Goal: Navigation & Orientation: Understand site structure

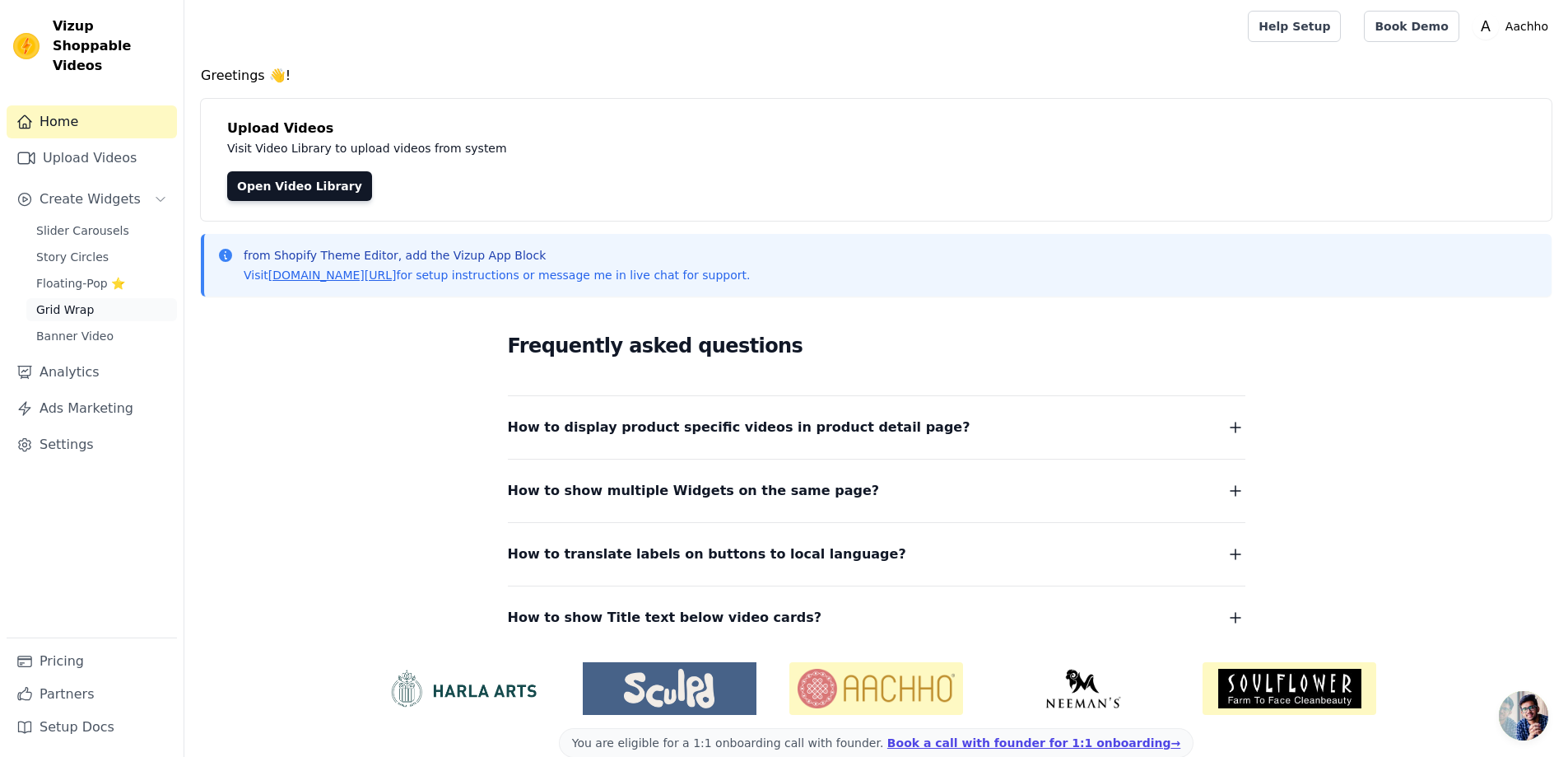
click at [72, 302] on span "Grid Wrap" at bounding box center [65, 310] width 58 height 16
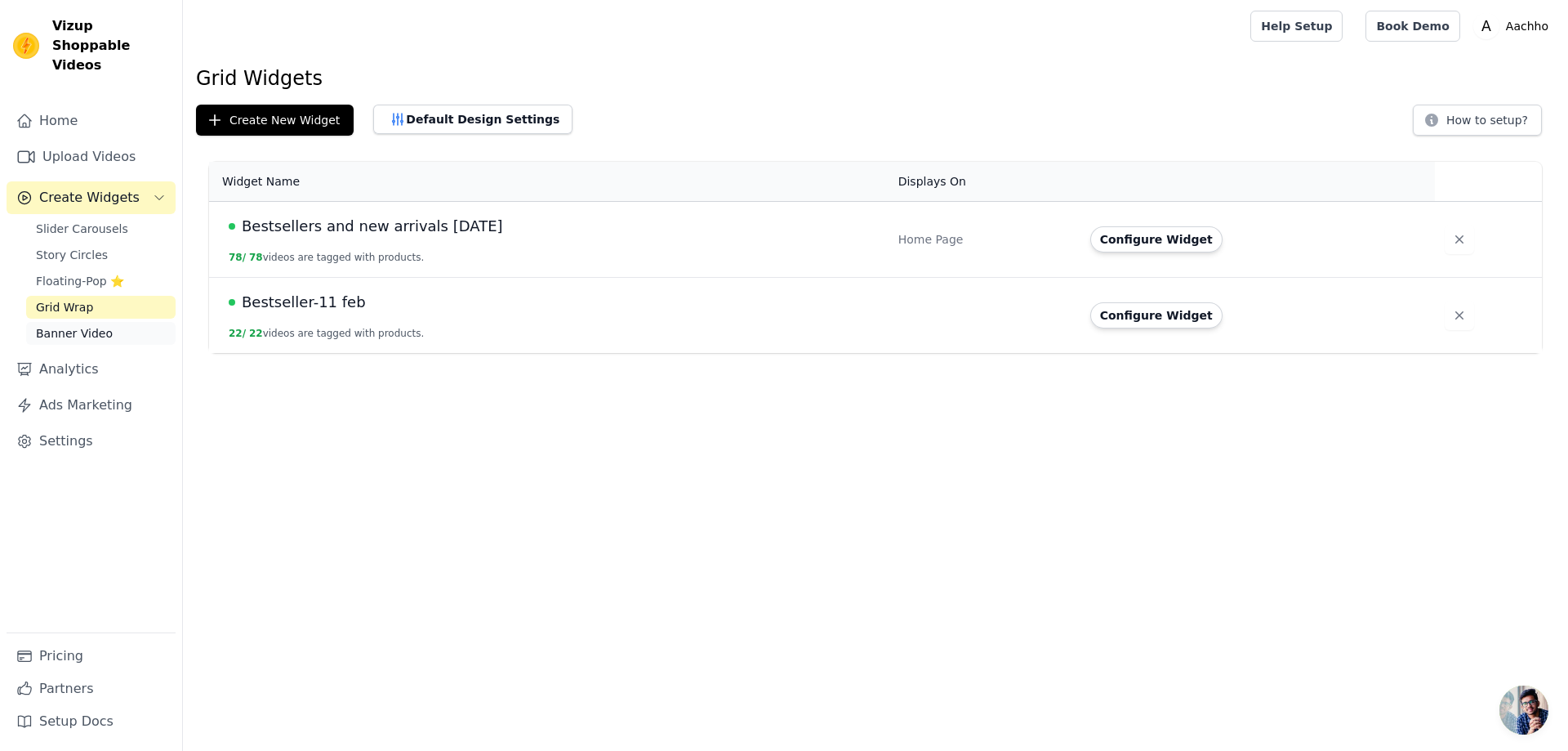
click at [72, 325] on span "Banner Video" at bounding box center [74, 333] width 77 height 16
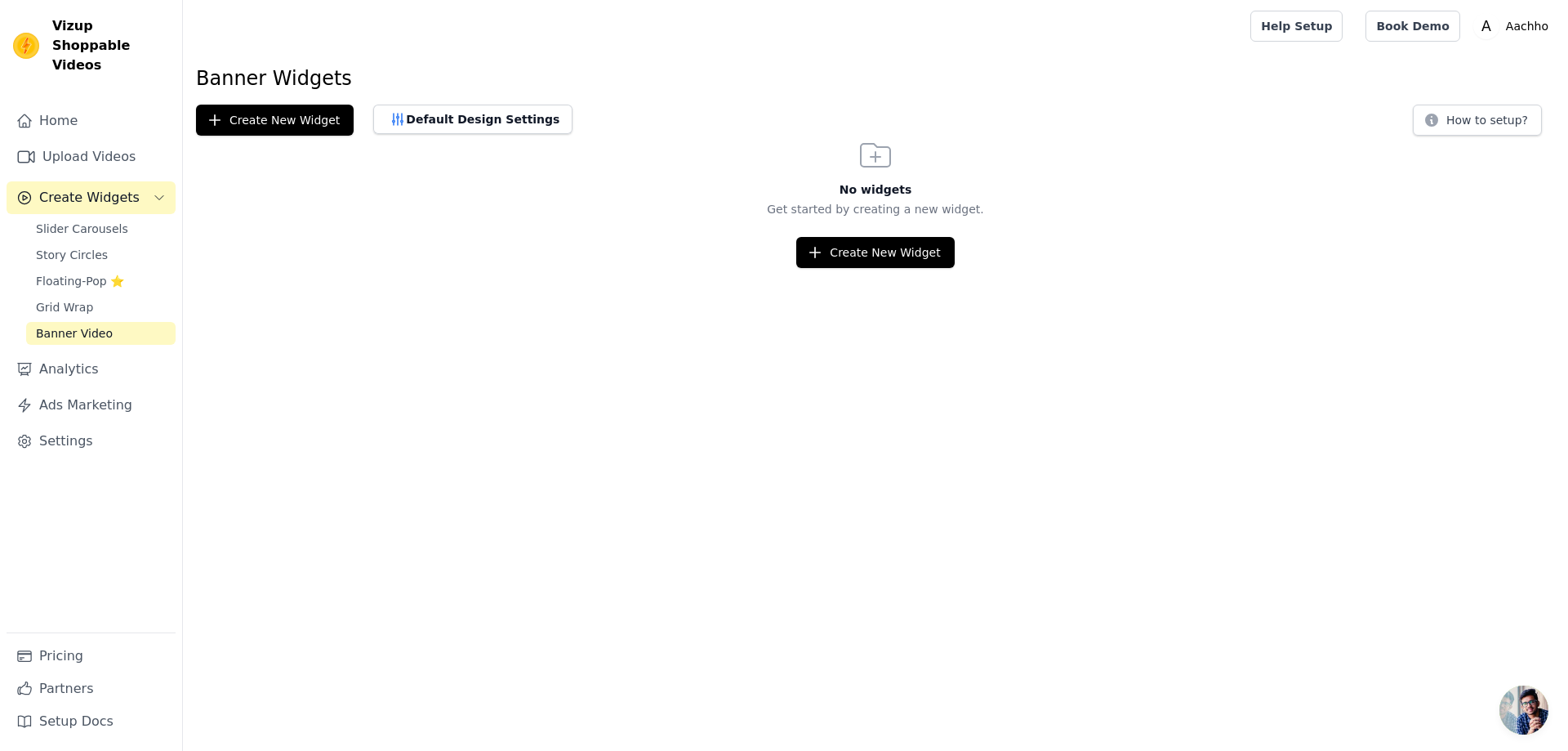
click at [73, 325] on span "Banner Video" at bounding box center [74, 333] width 77 height 16
click at [81, 270] on link "Floating-Pop ⭐" at bounding box center [100, 281] width 149 height 23
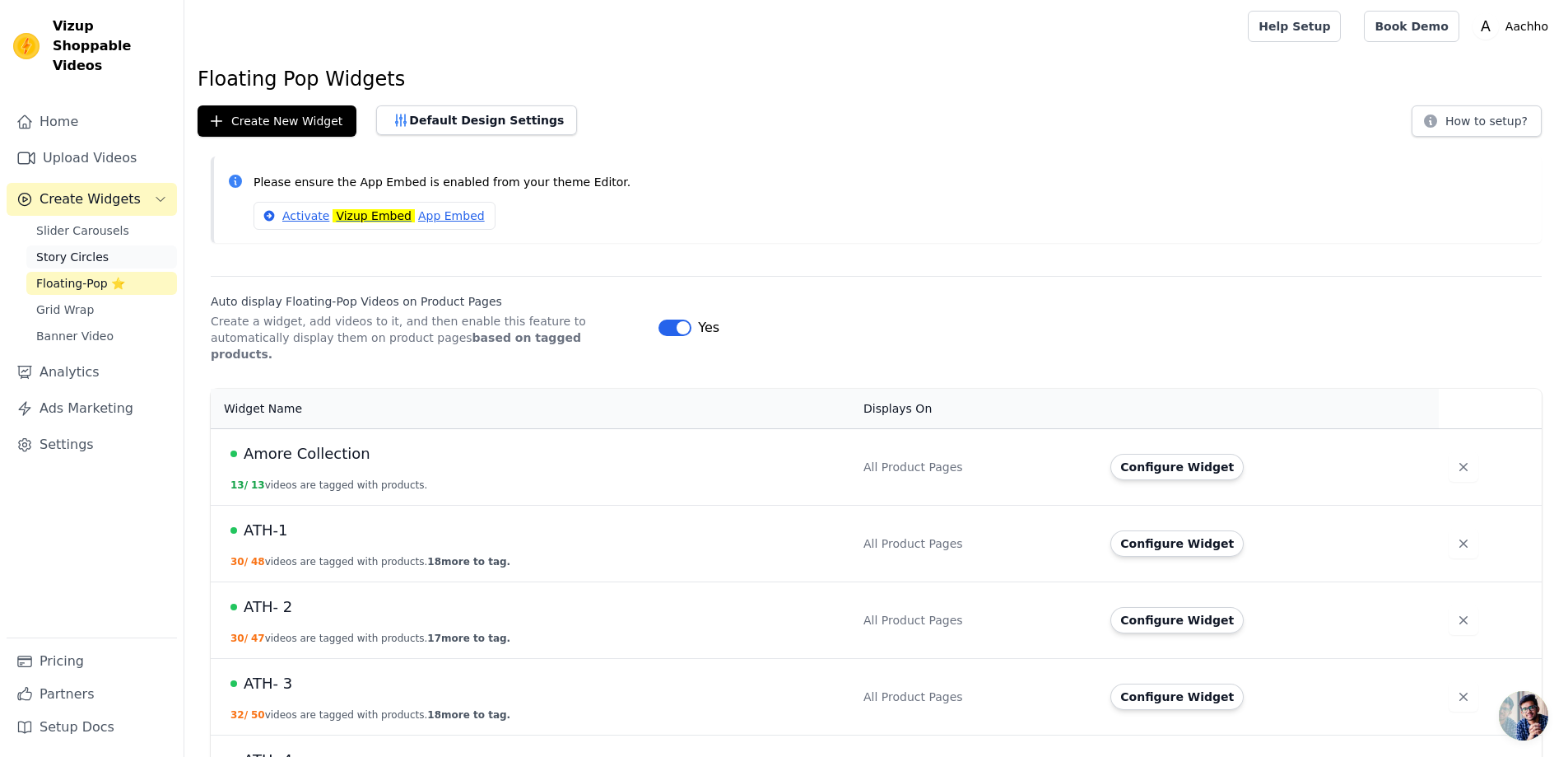
click at [86, 248] on span "Story Circles" at bounding box center [72, 257] width 73 height 16
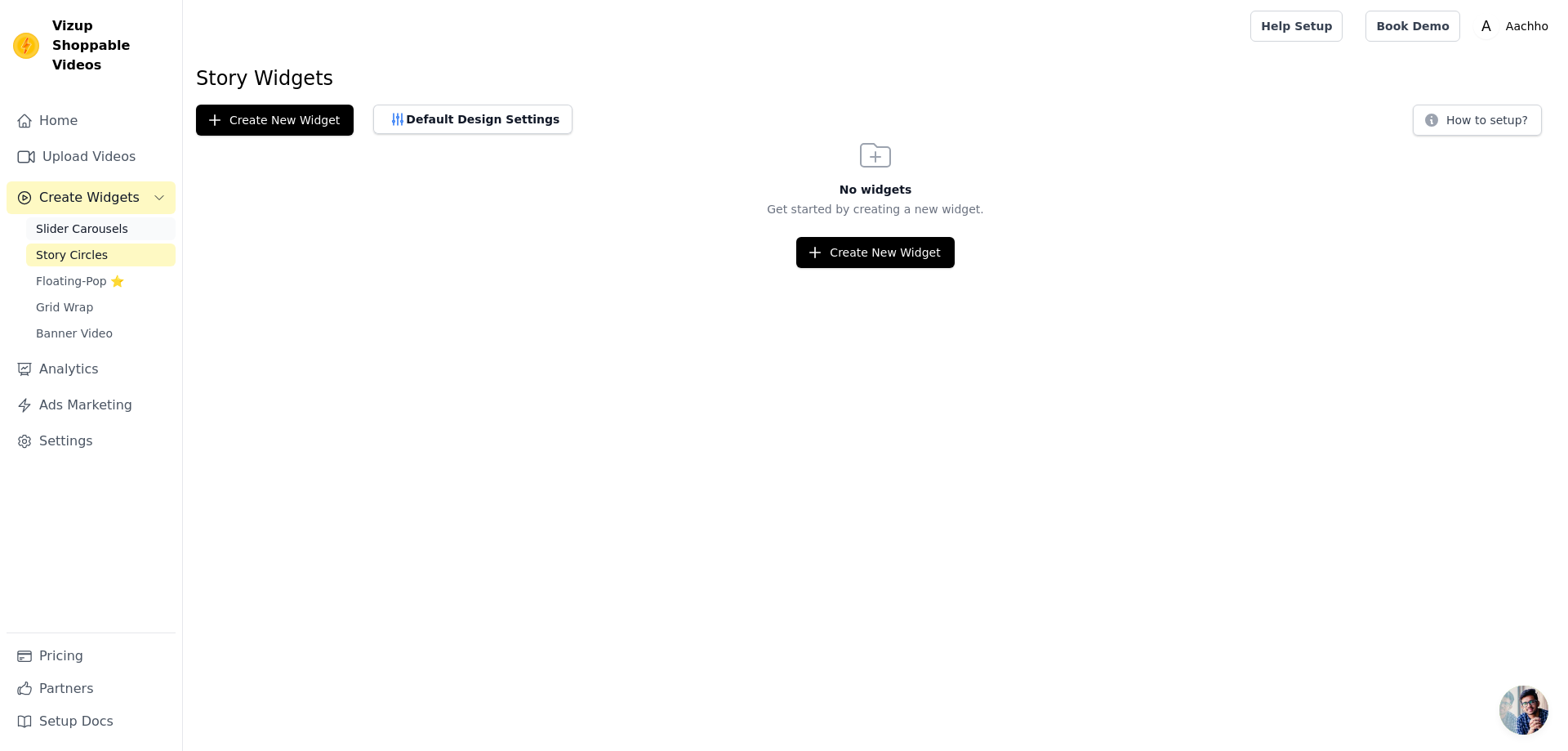
click at [91, 221] on span "Slider Carousels" at bounding box center [81, 229] width 92 height 16
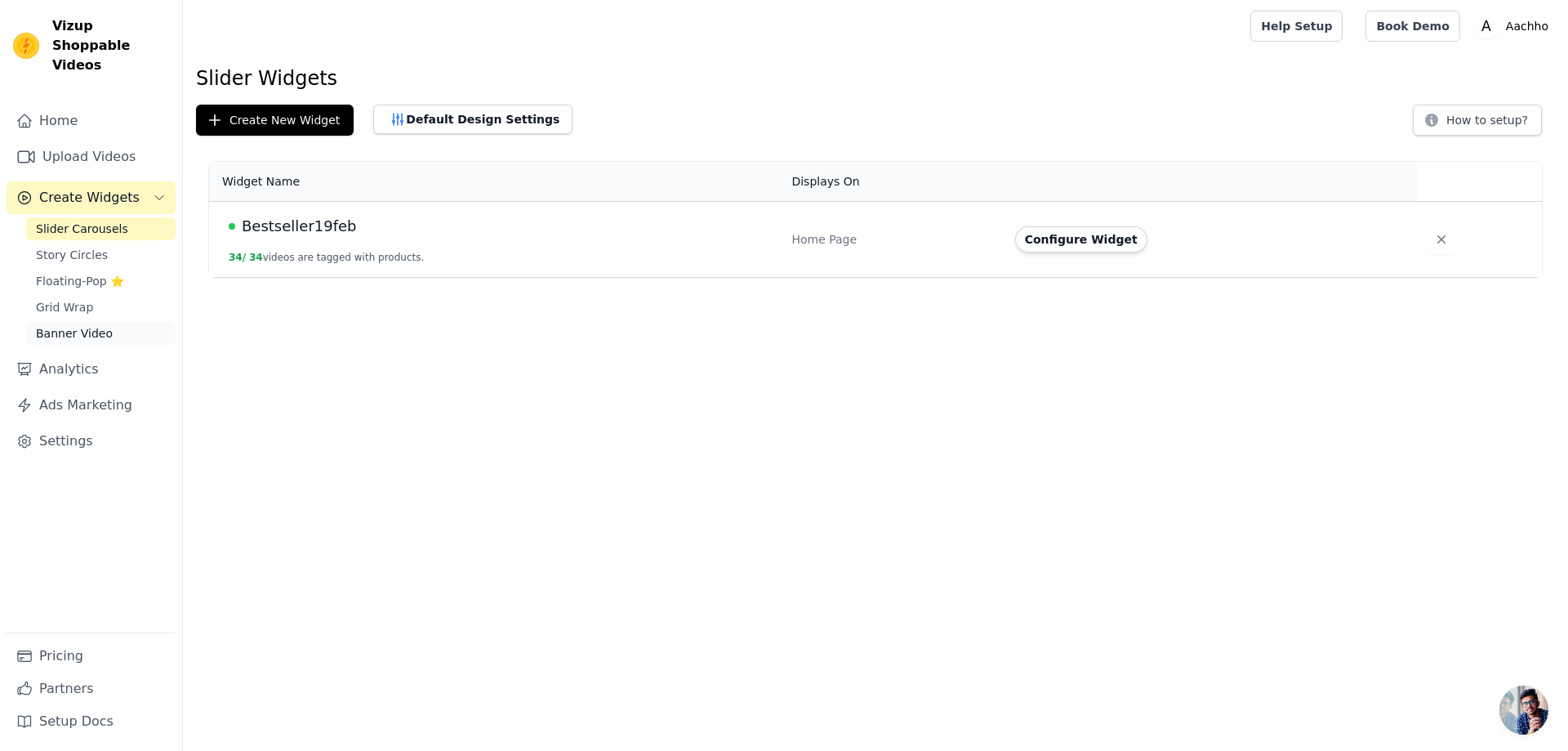
click at [74, 325] on span "Banner Video" at bounding box center [74, 333] width 77 height 16
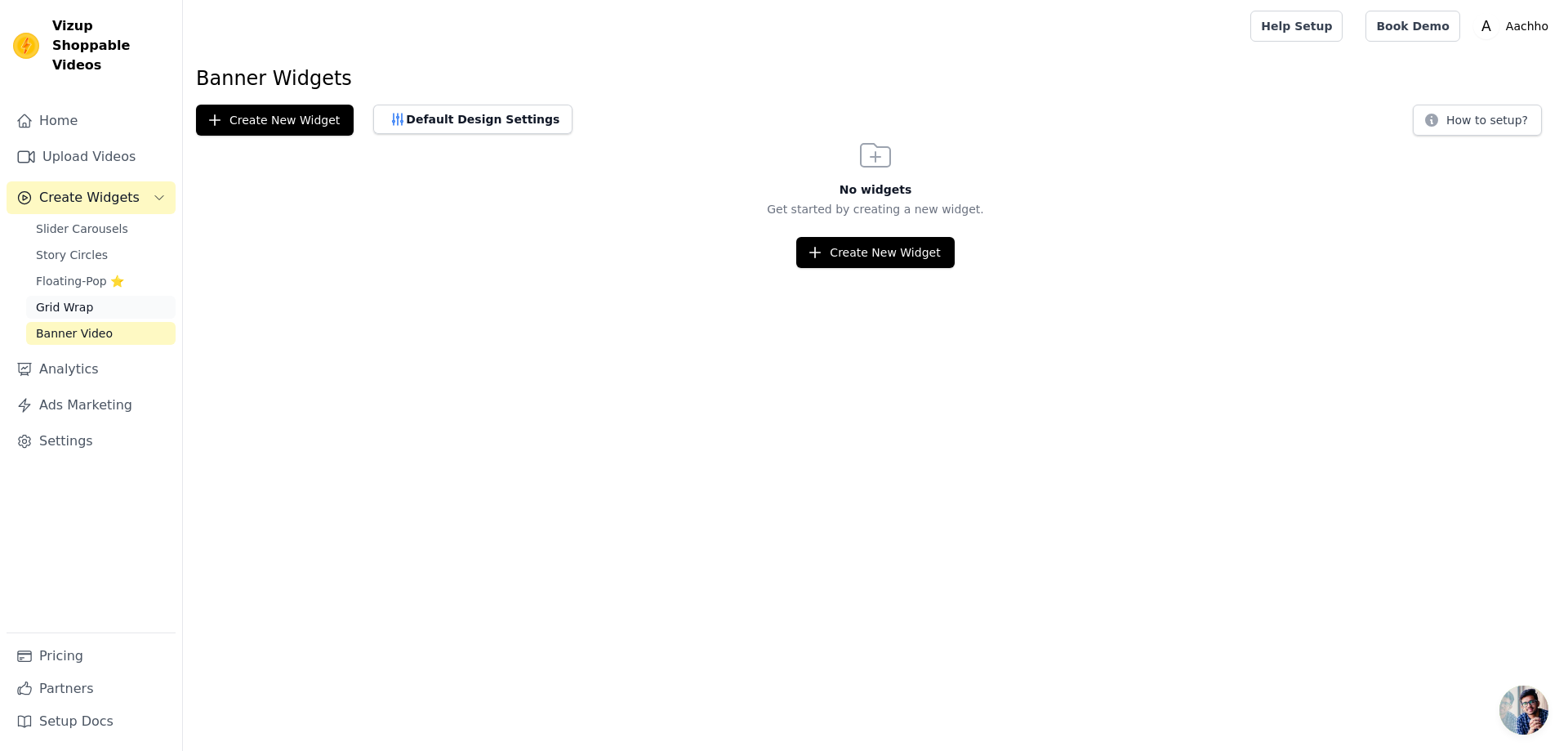
click at [78, 299] on span "Grid Wrap" at bounding box center [64, 307] width 57 height 16
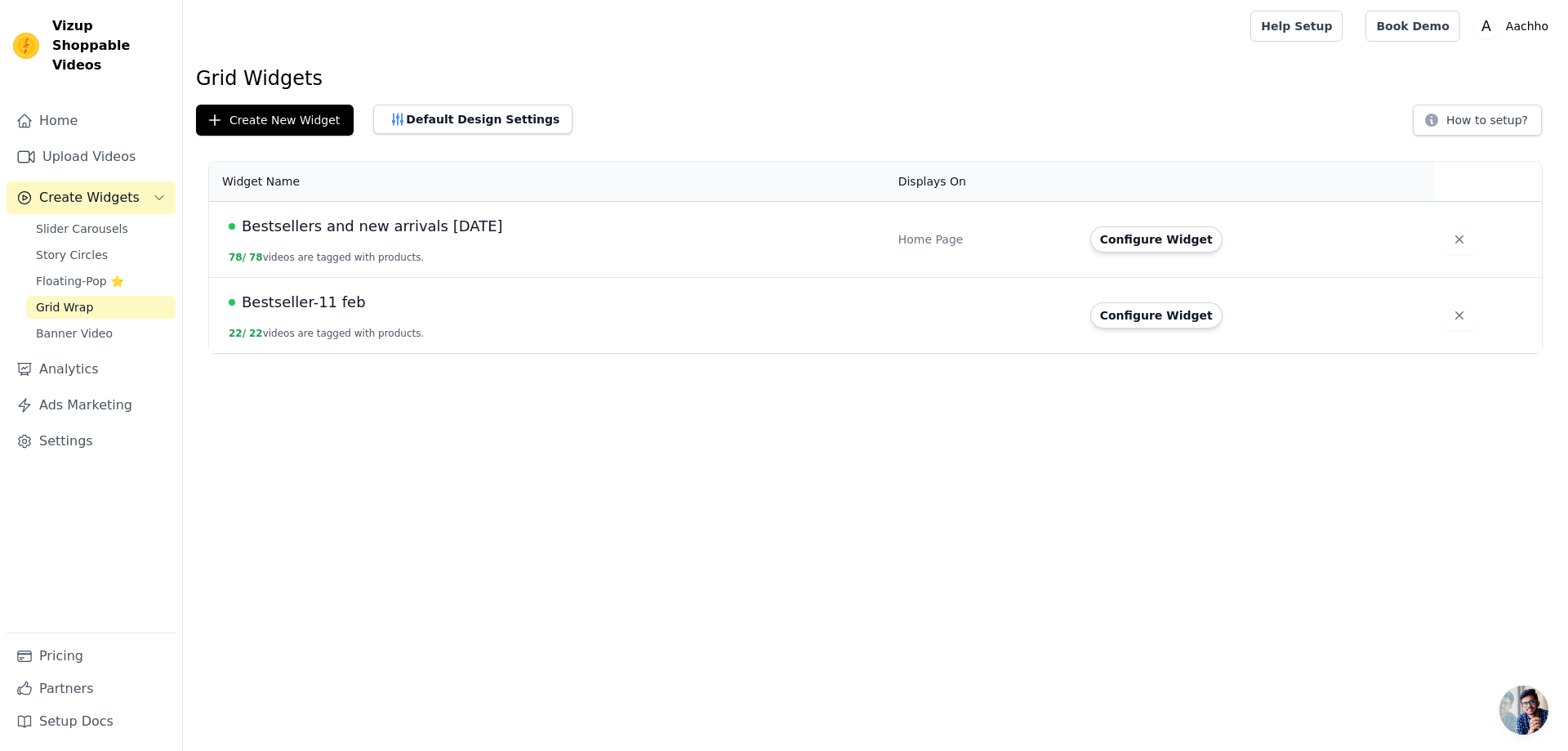
click at [78, 299] on span "Grid Wrap" at bounding box center [64, 307] width 57 height 16
click at [393, 117] on icon "button" at bounding box center [398, 119] width 11 height 12
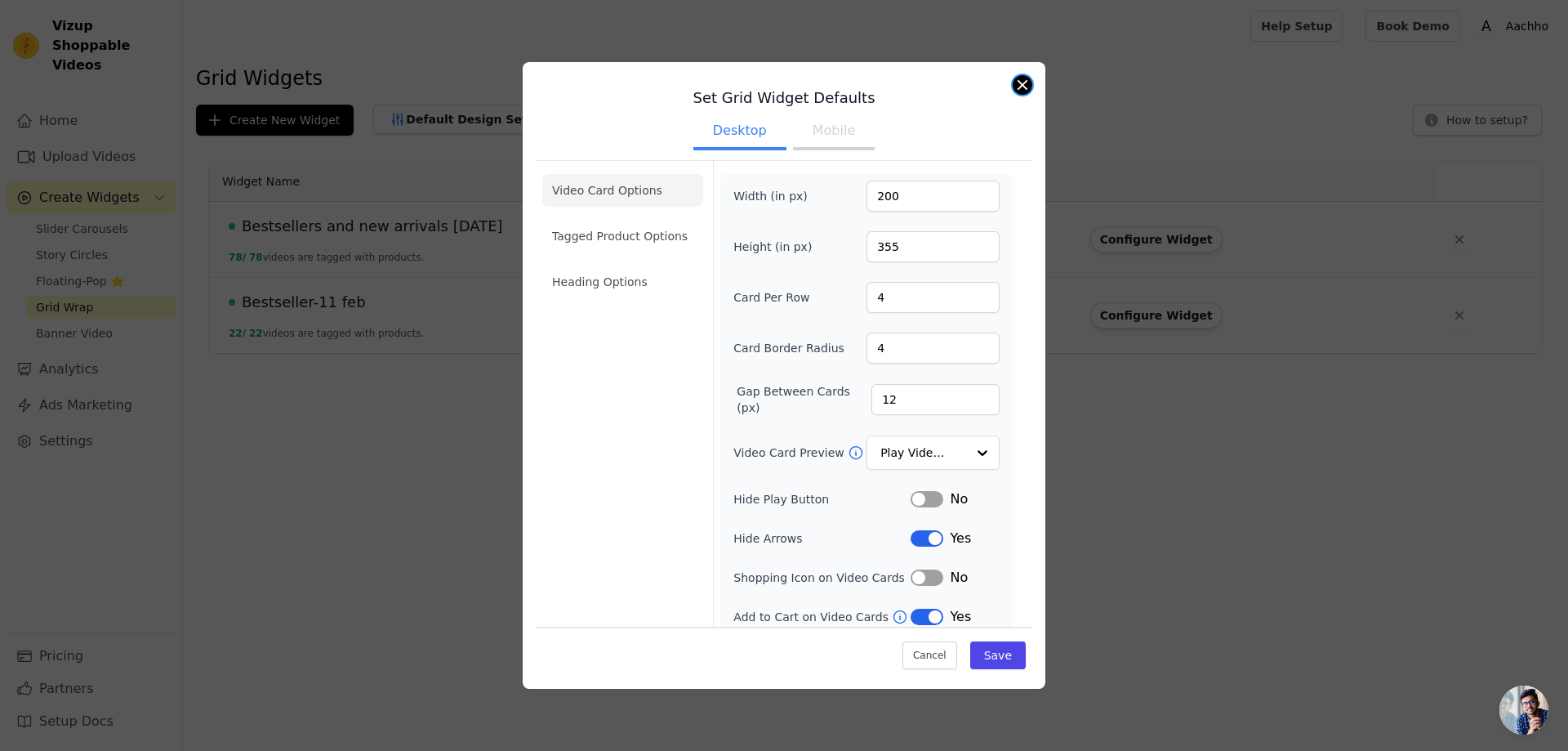
click at [1018, 76] on div "Set Grid Widget Defaults Desktop Mobile Video Card Options Tagged Product Optio…" at bounding box center [783, 376] width 522 height 627
click at [1024, 88] on button "Close modal" at bounding box center [1022, 85] width 20 height 20
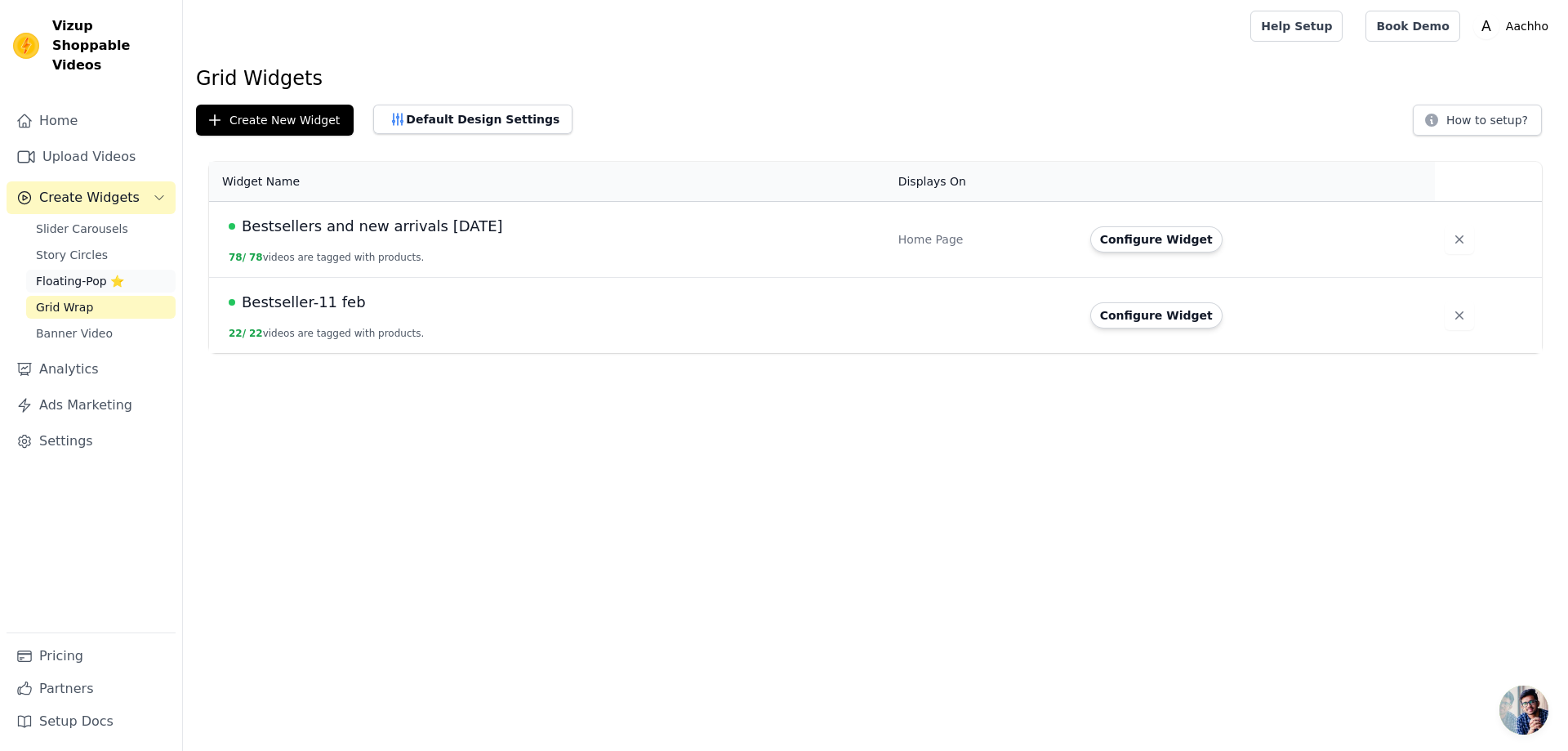
click at [82, 270] on link "Floating-Pop ⭐" at bounding box center [100, 281] width 149 height 23
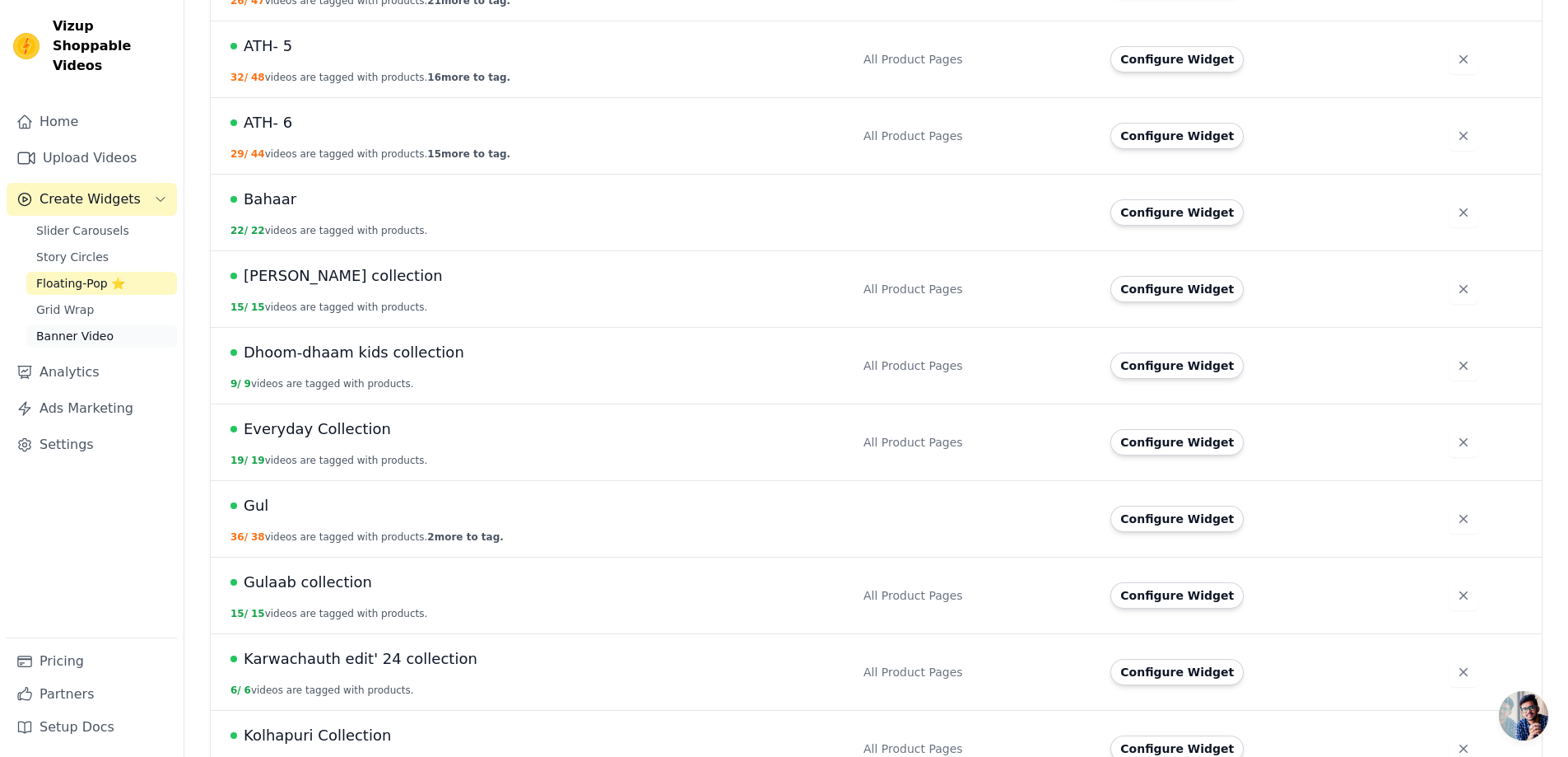
scroll to position [741, 0]
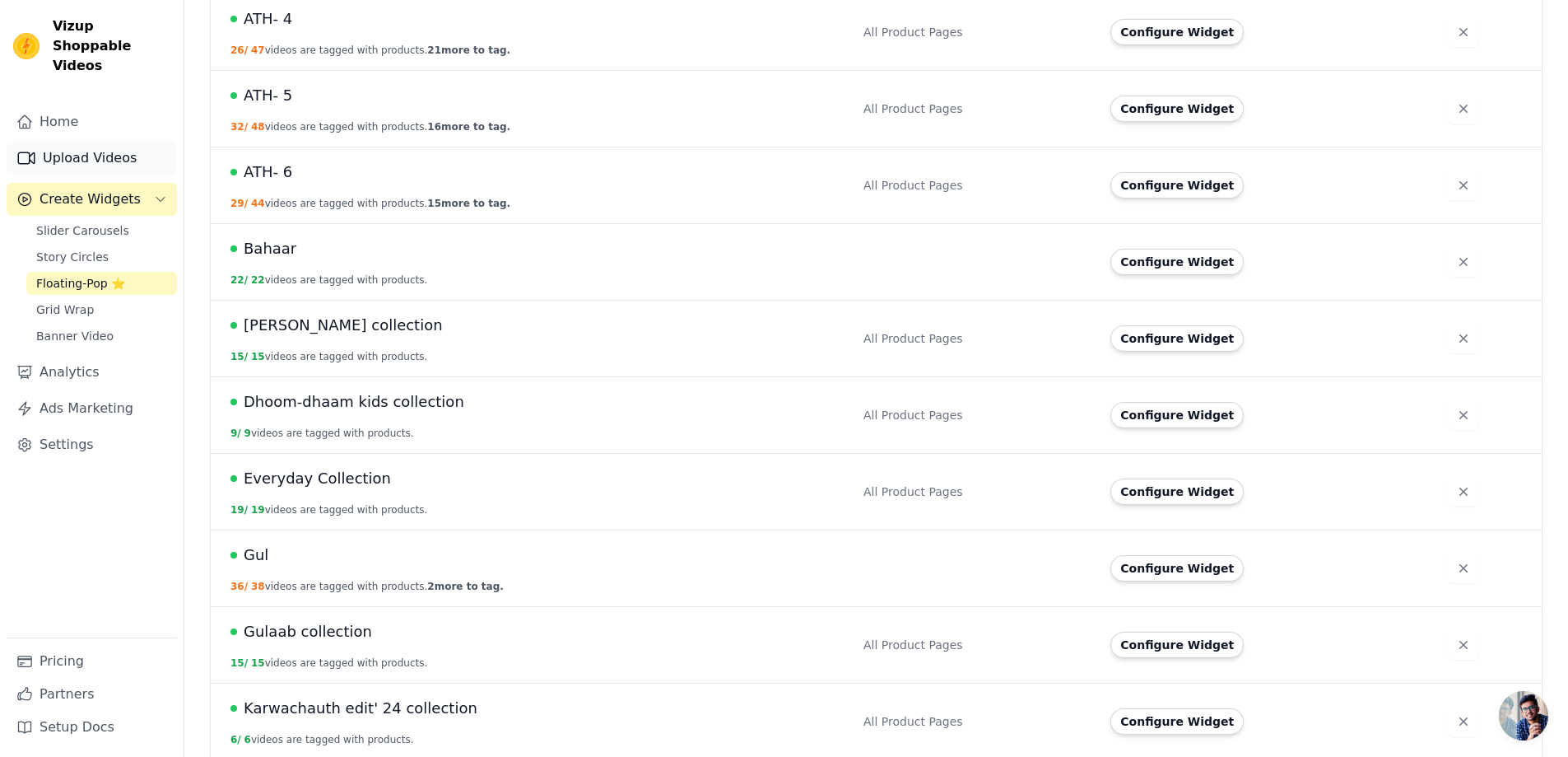
click at [87, 144] on link "Upload Videos" at bounding box center [91, 158] width 170 height 33
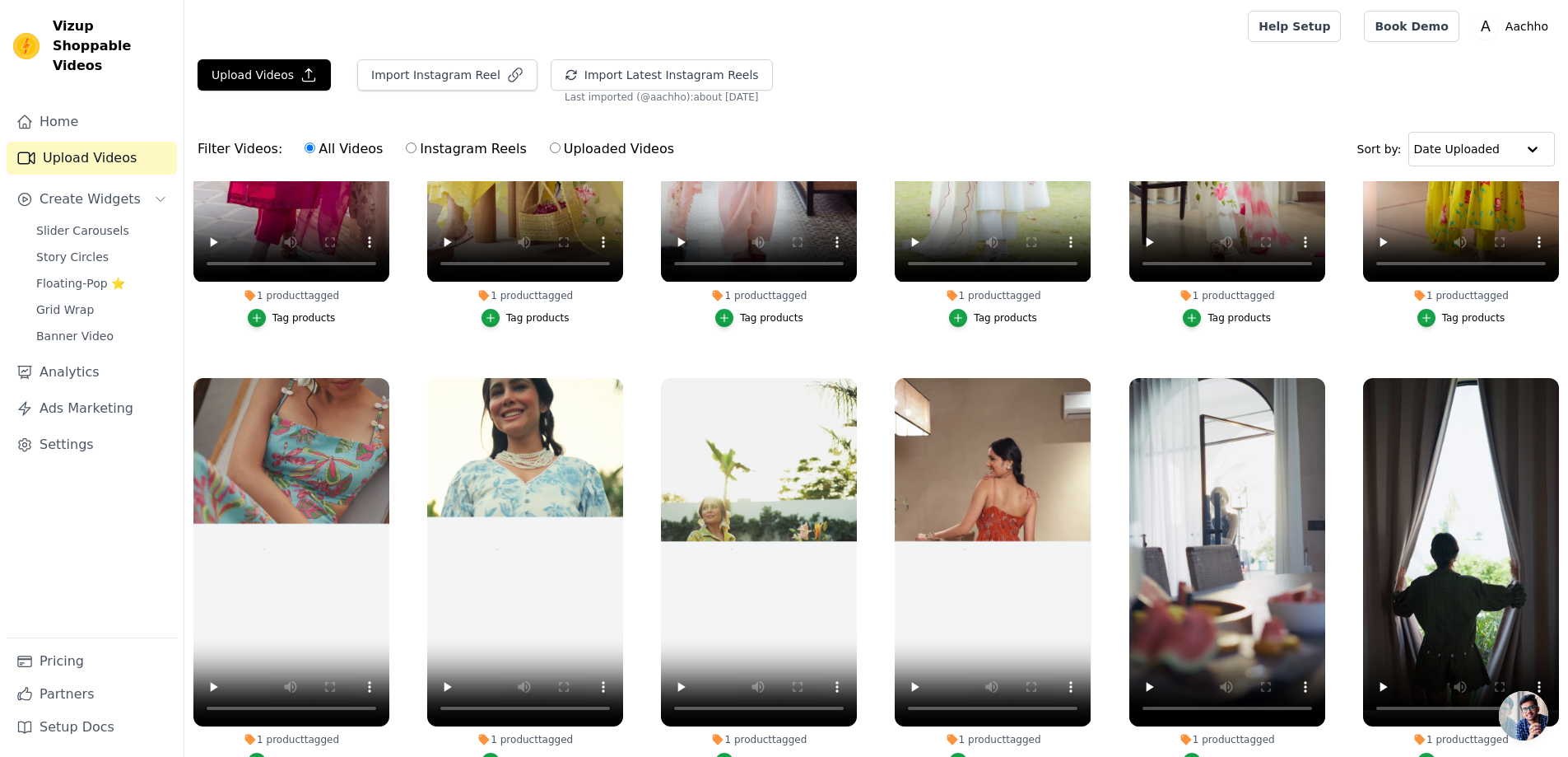
scroll to position [9223, 0]
